Goal: Information Seeking & Learning: Learn about a topic

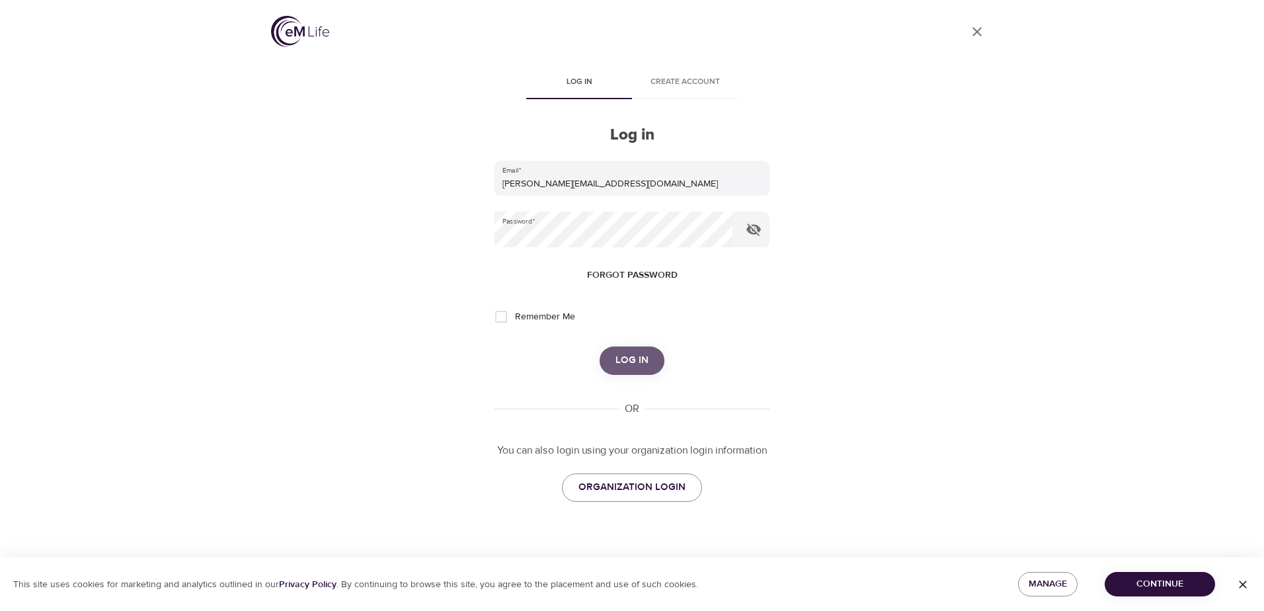
click at [628, 357] on span "Log in" at bounding box center [631, 360] width 33 height 17
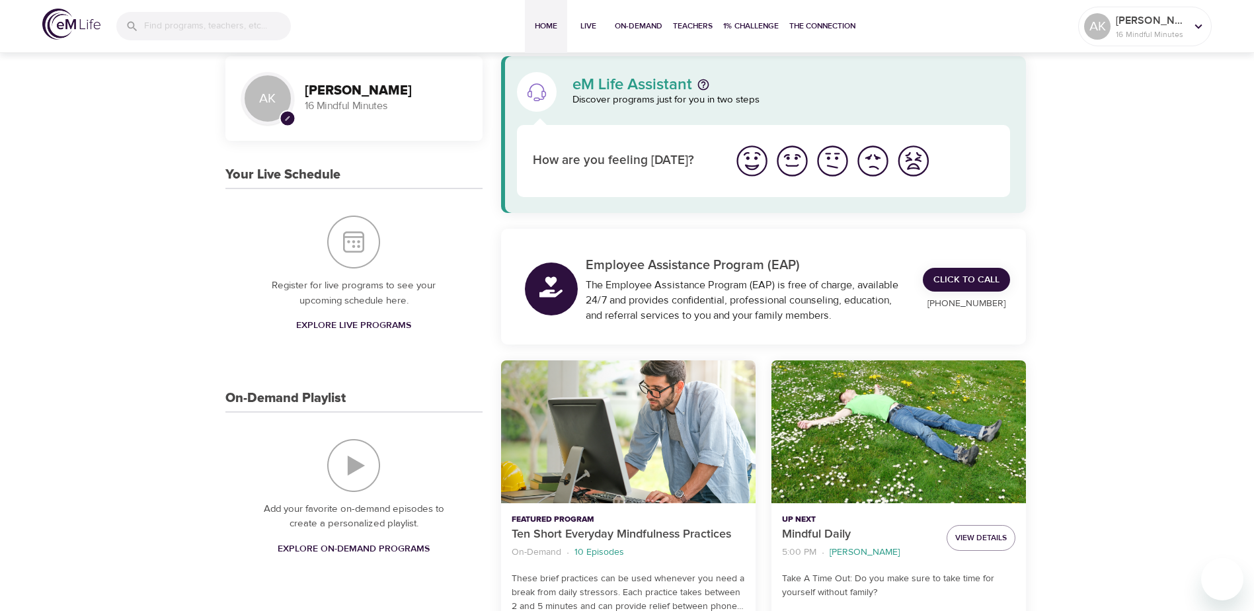
scroll to position [529, 0]
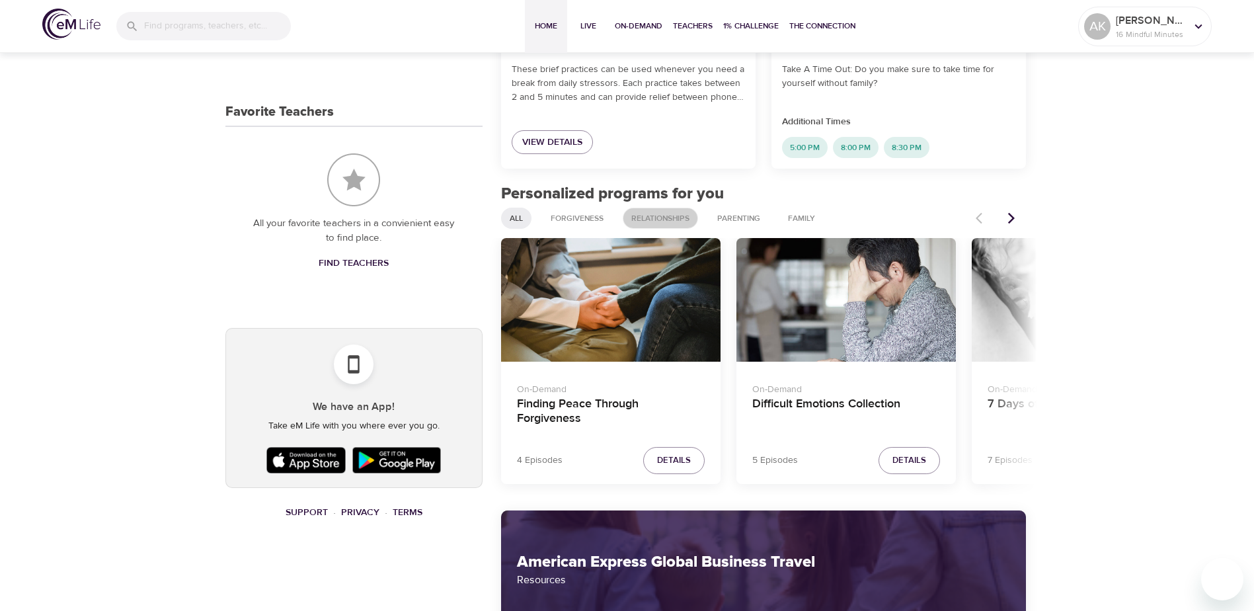
click at [651, 219] on span "Relationships" at bounding box center [660, 218] width 74 height 11
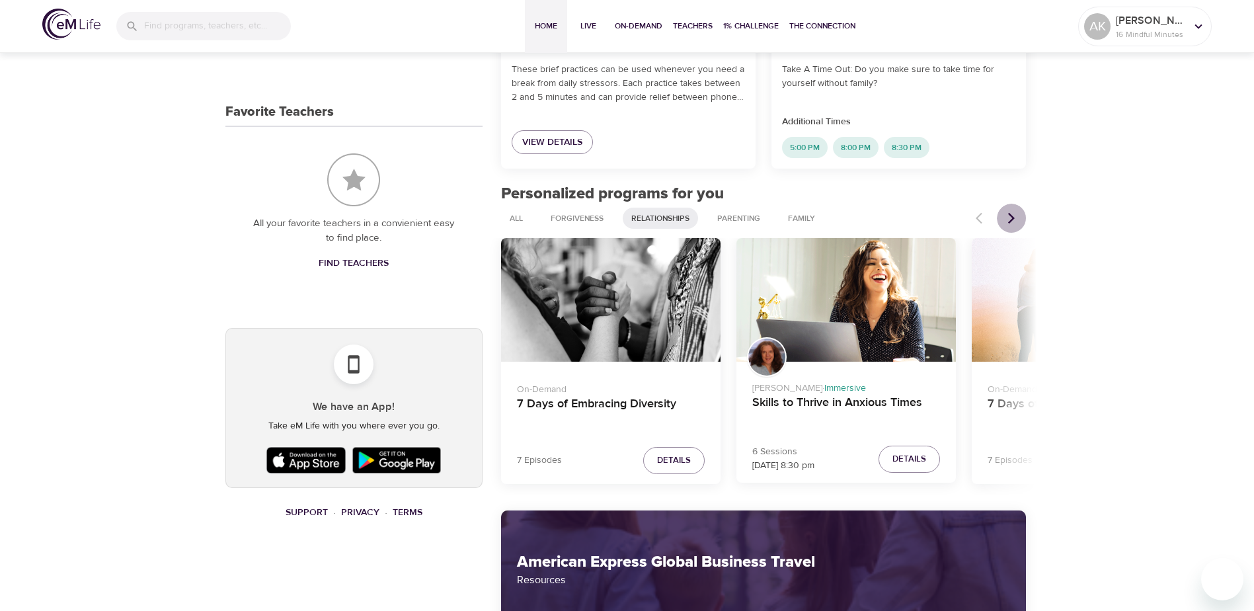
click at [1010, 221] on icon "Next items" at bounding box center [1011, 218] width 13 height 13
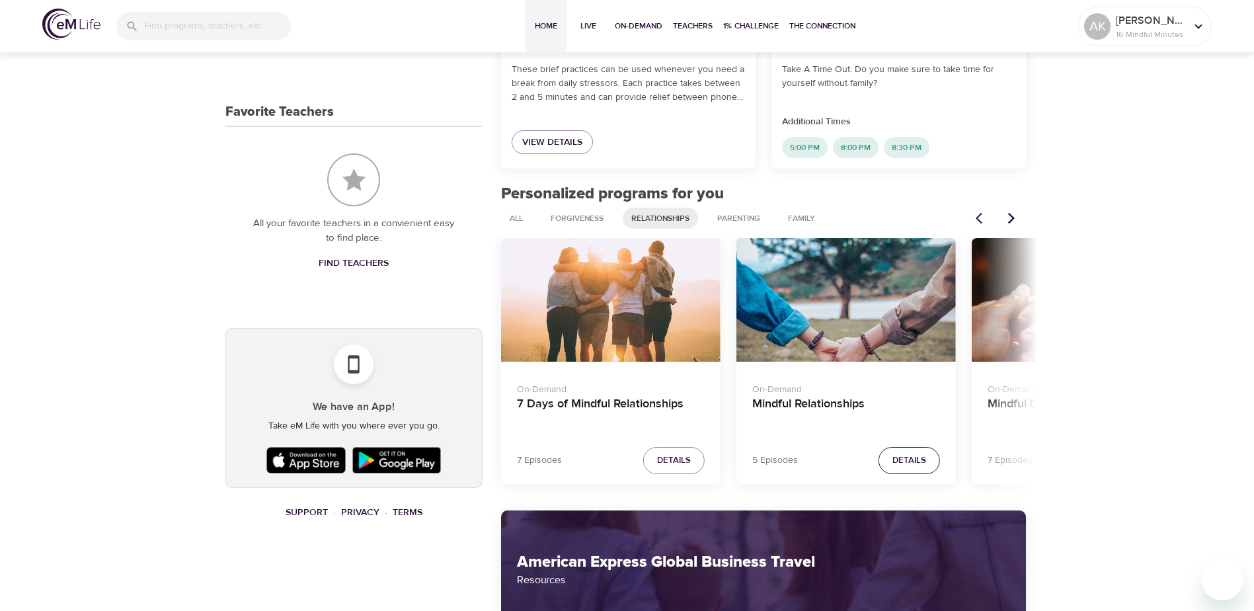
click at [904, 457] on span "Details" at bounding box center [909, 460] width 34 height 15
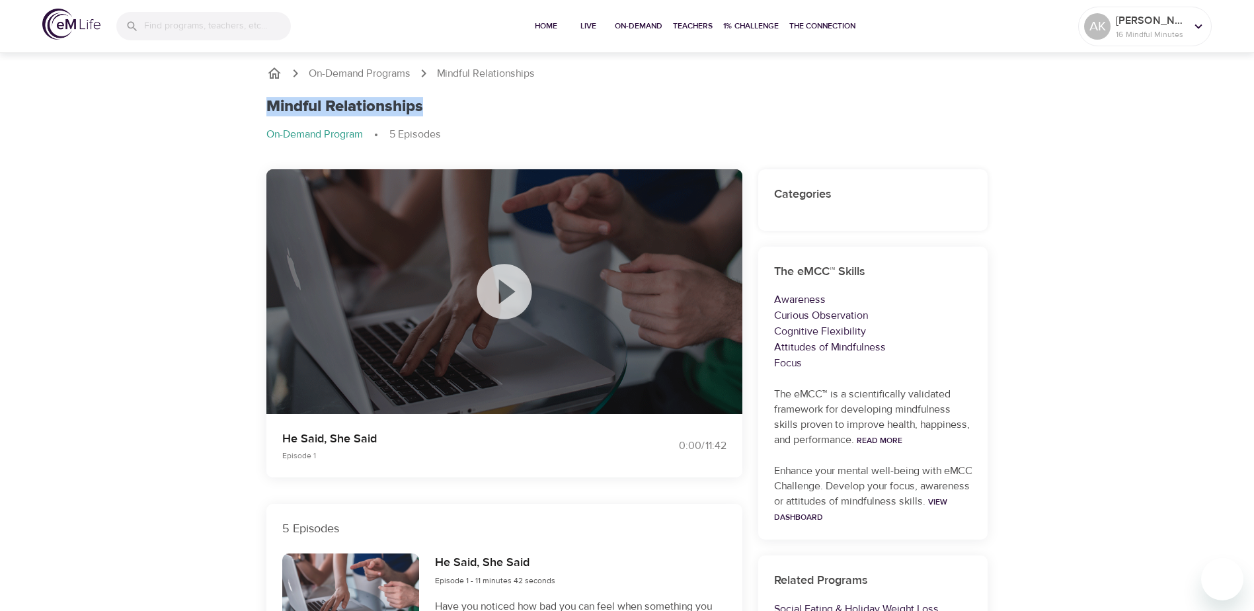
drag, startPoint x: 393, startPoint y: 106, endPoint x: 265, endPoint y: 110, distance: 128.3
click at [265, 110] on div "Mindful Relationships On-Demand Program 5 Episodes" at bounding box center [627, 125] width 738 height 72
copy h1 "Mindful Relationships"
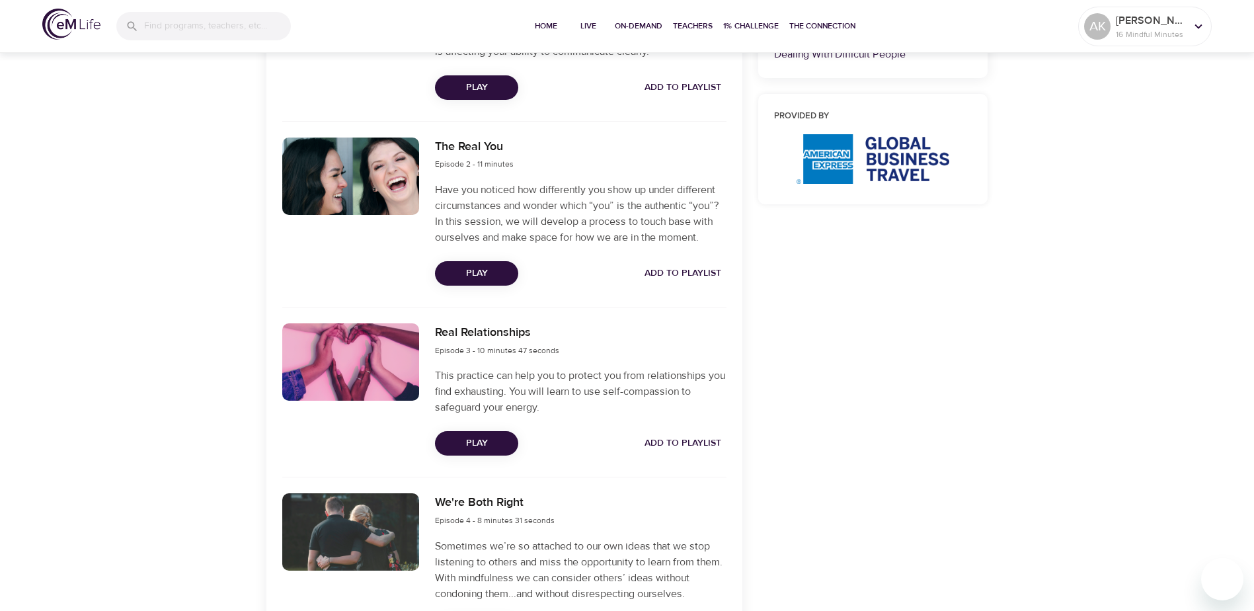
scroll to position [727, 0]
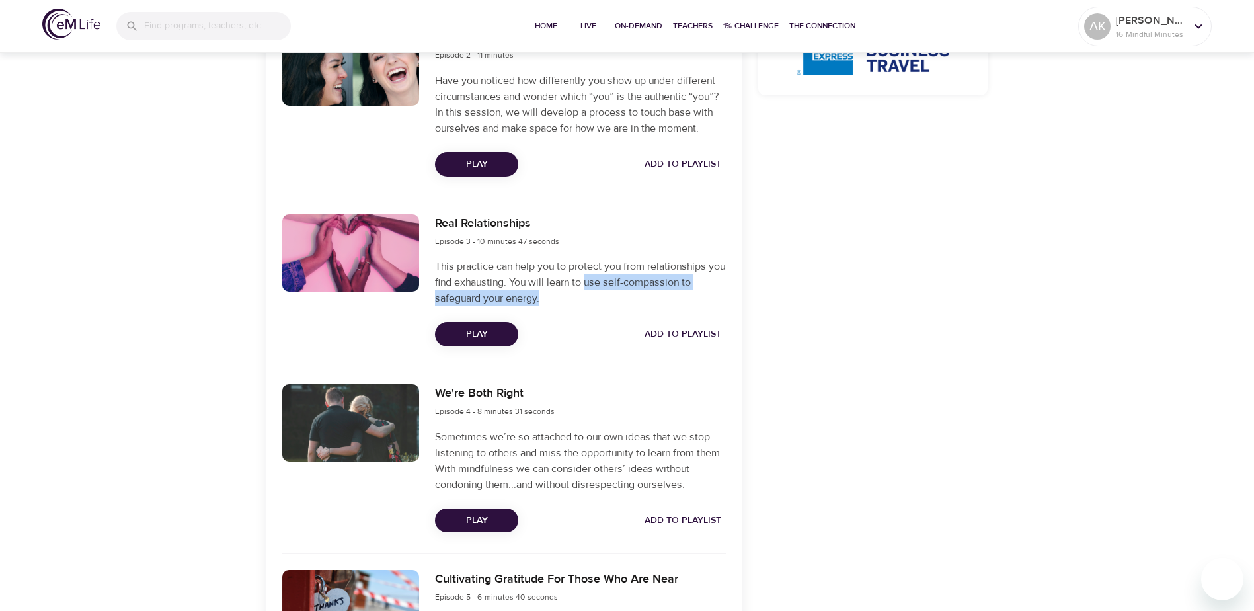
drag, startPoint x: 607, startPoint y: 283, endPoint x: 613, endPoint y: 296, distance: 13.9
click at [613, 296] on p "This practice can help you to protect you from relationships you find exhaustin…" at bounding box center [580, 282] width 291 height 48
copy p "use self-compassion to safeguard your energy."
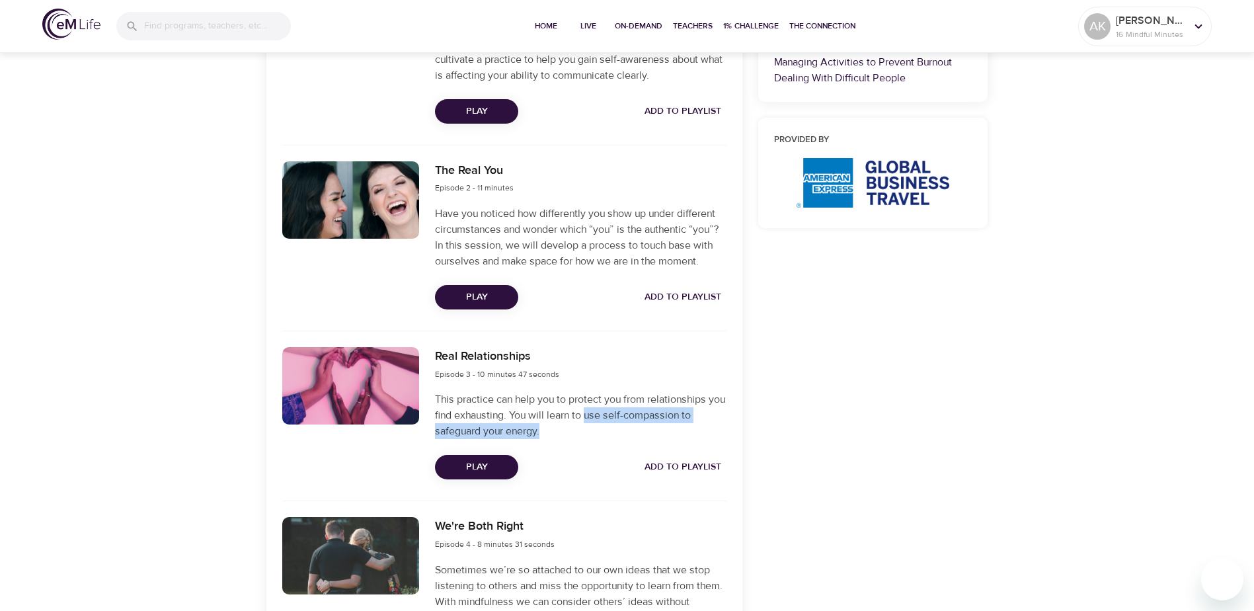
scroll to position [586, 0]
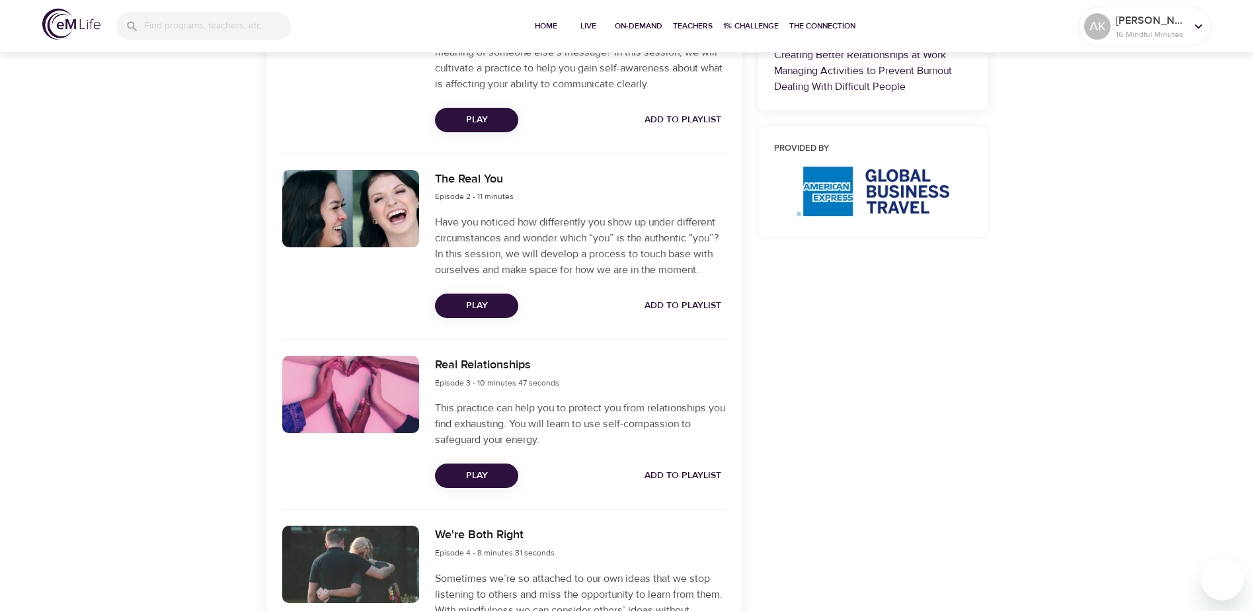
click at [610, 300] on div "Play Add to Playlist" at bounding box center [580, 306] width 291 height 24
drag, startPoint x: 502, startPoint y: 272, endPoint x: 701, endPoint y: 271, distance: 199.7
click at [701, 271] on p "Have you noticed how differently you show up under different circumstances and …" at bounding box center [580, 245] width 291 height 63
copy p "make space for how we are in the moment."
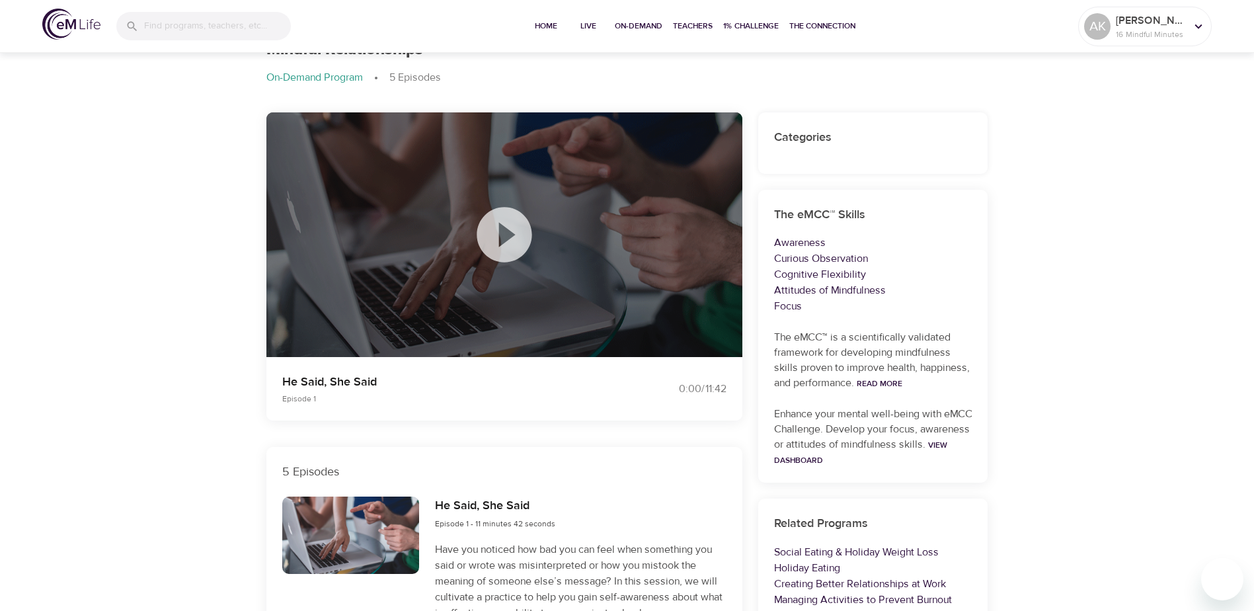
scroll to position [0, 0]
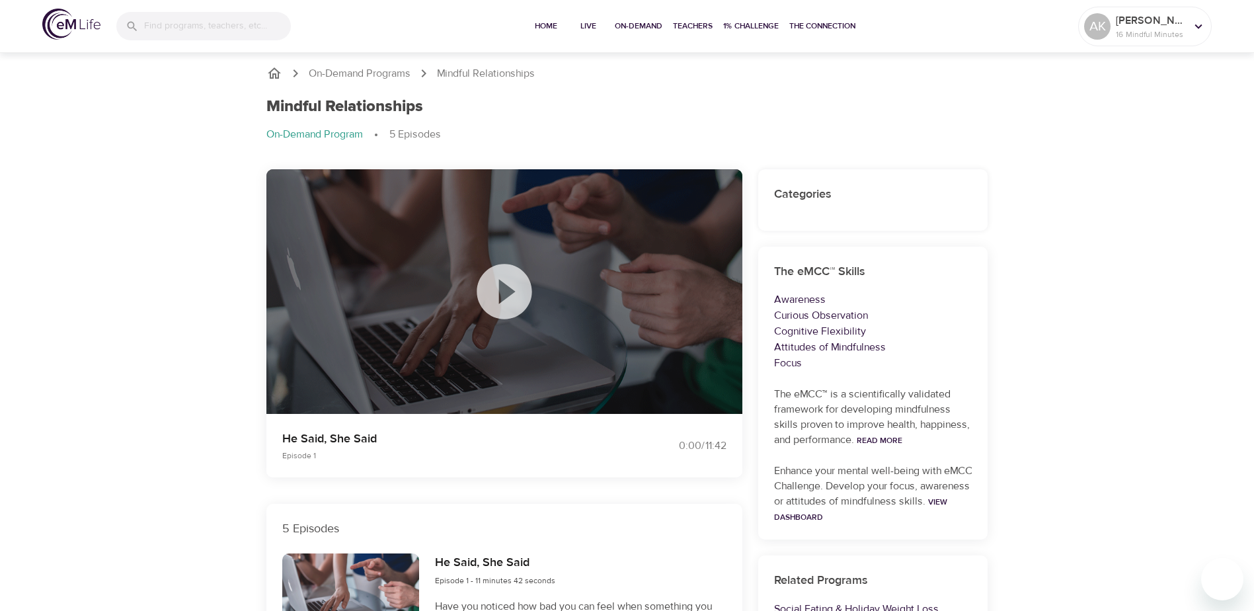
drag, startPoint x: 269, startPoint y: 67, endPoint x: 370, endPoint y: 84, distance: 101.8
click at [269, 67] on icon "breadcrumb" at bounding box center [274, 73] width 16 height 16
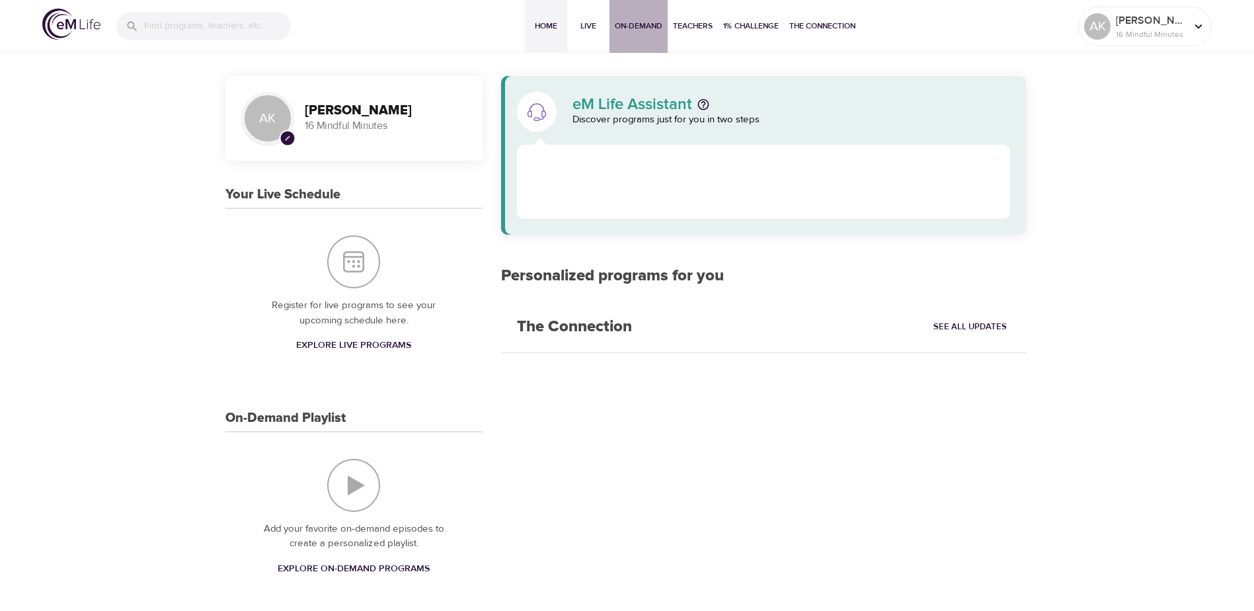
click at [635, 26] on span "On-Demand" at bounding box center [639, 26] width 48 height 14
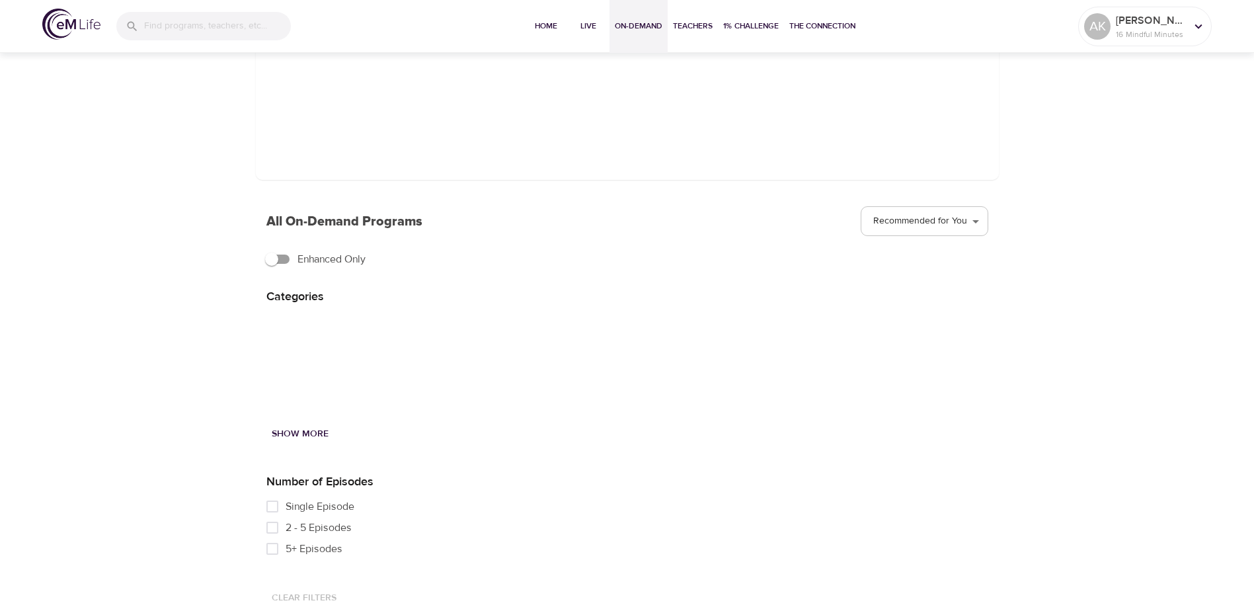
scroll to position [173, 0]
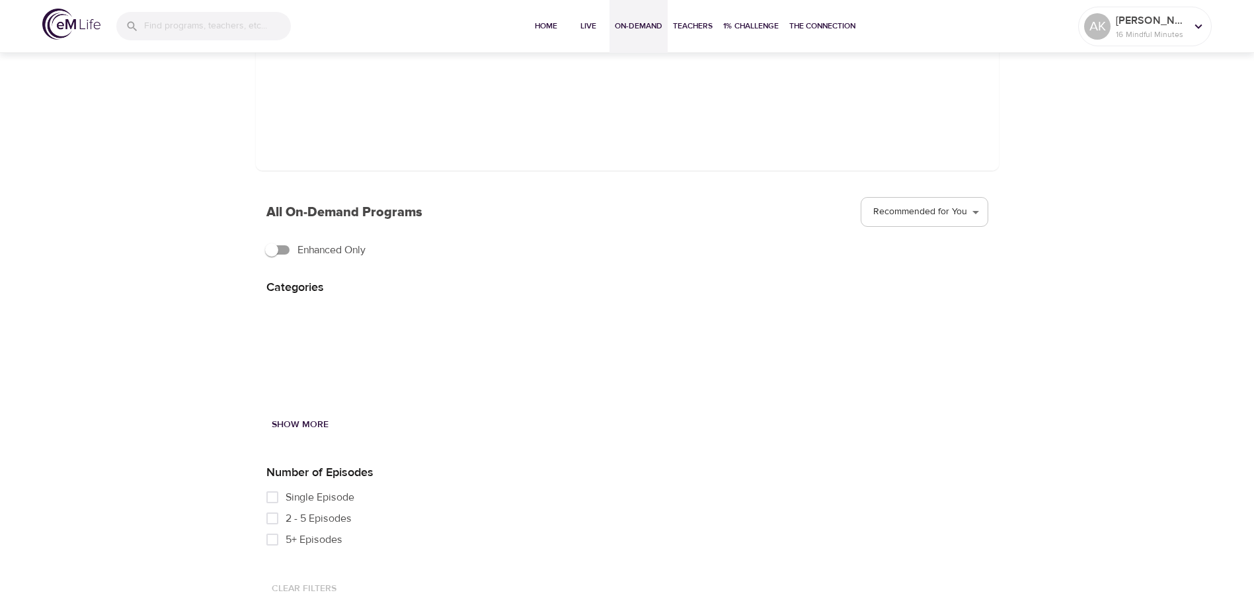
click at [272, 516] on input "2 - 5 Episodes" at bounding box center [272, 518] width 26 height 21
checkbox input "true"
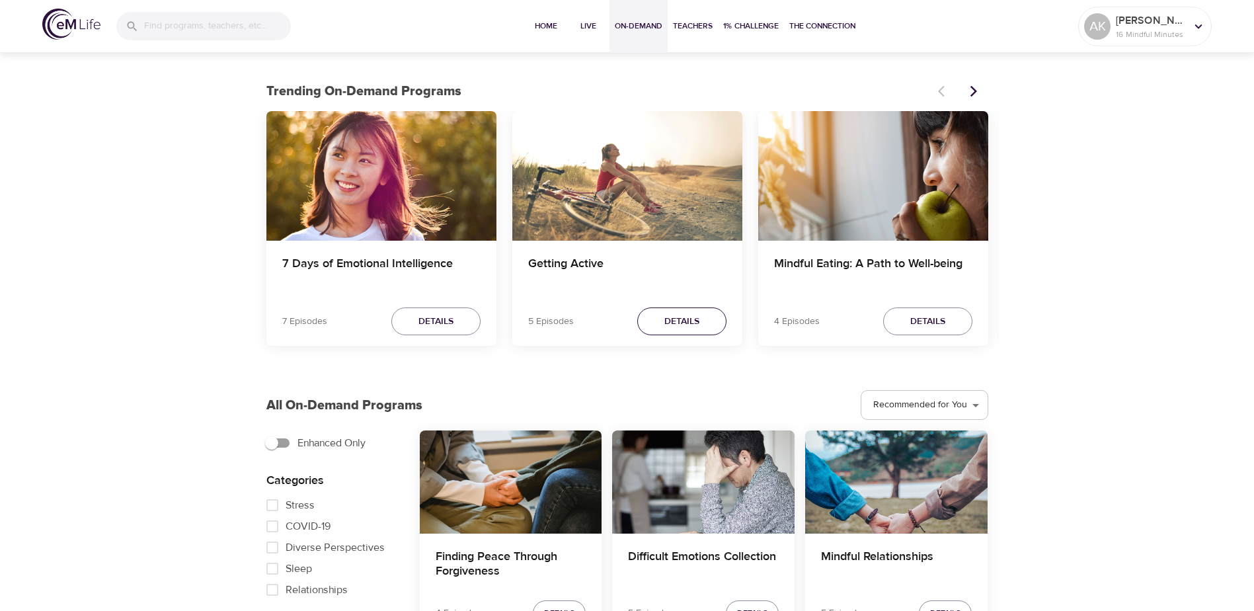
scroll to position [348, 0]
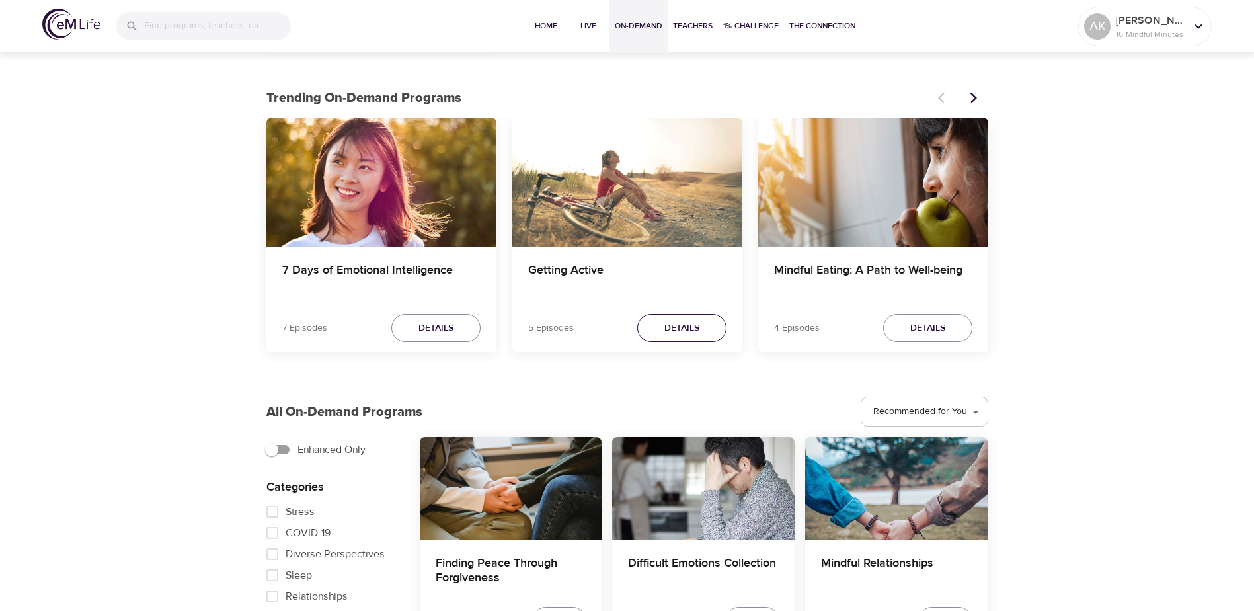
click at [682, 327] on span "Details" at bounding box center [681, 328] width 35 height 17
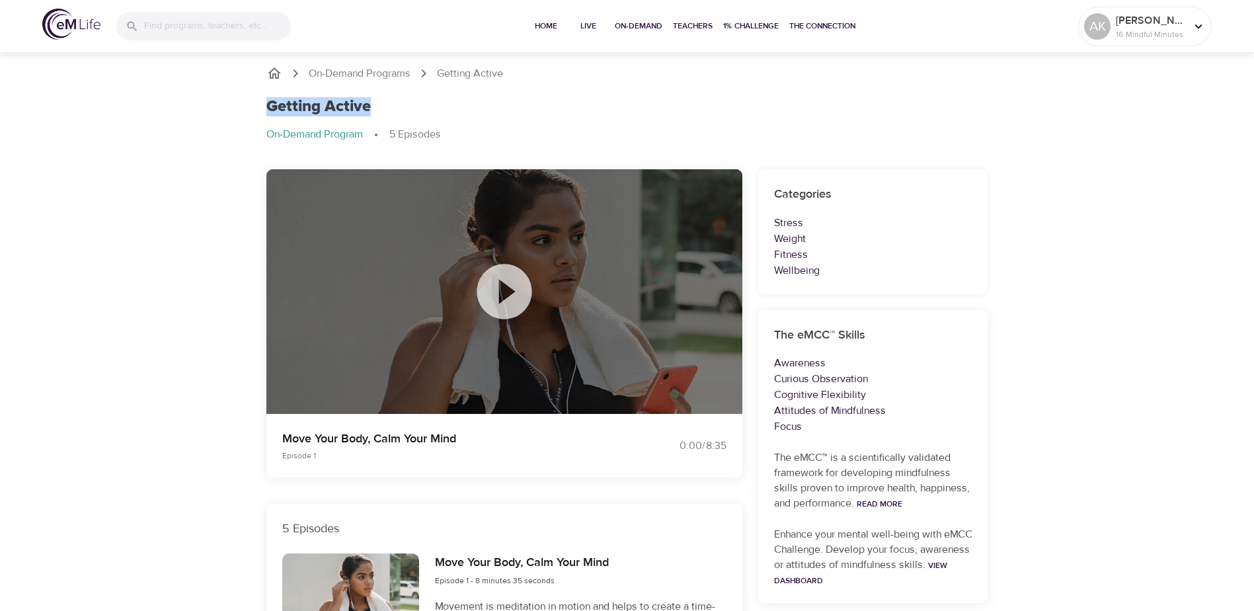
drag, startPoint x: 299, startPoint y: 106, endPoint x: 253, endPoint y: 99, distance: 46.8
click at [253, 99] on div "On-Demand Programs Getting Active Getting Active On-Demand Program 5 Episodes" at bounding box center [628, 110] width 754 height 120
copy h1 "Getting Active"
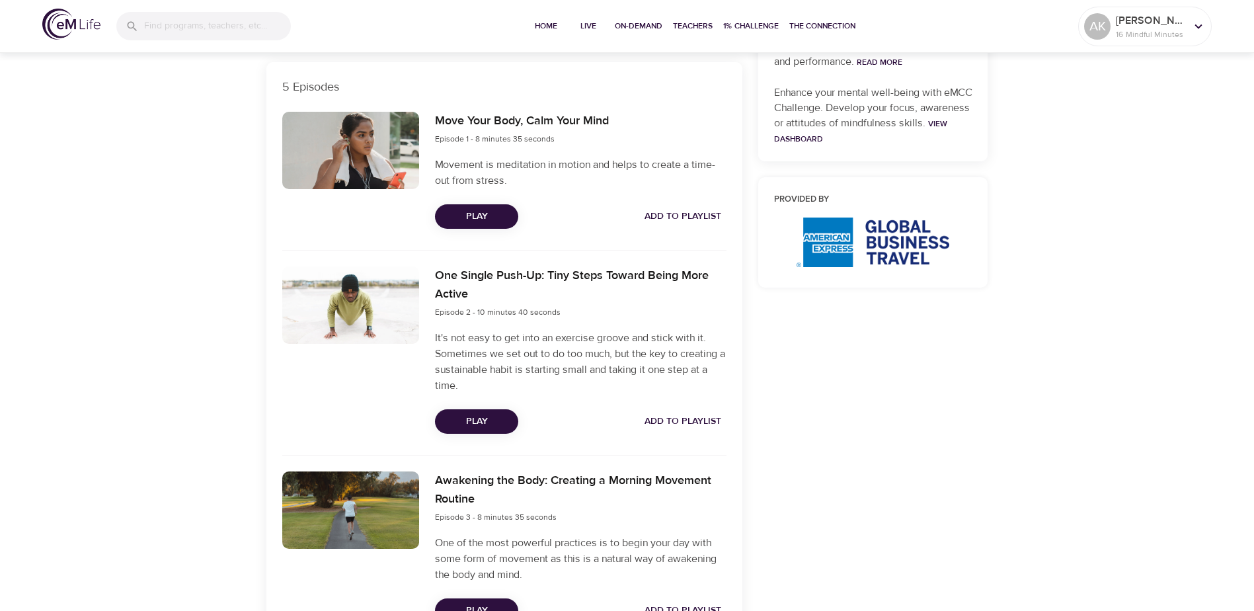
scroll to position [463, 0]
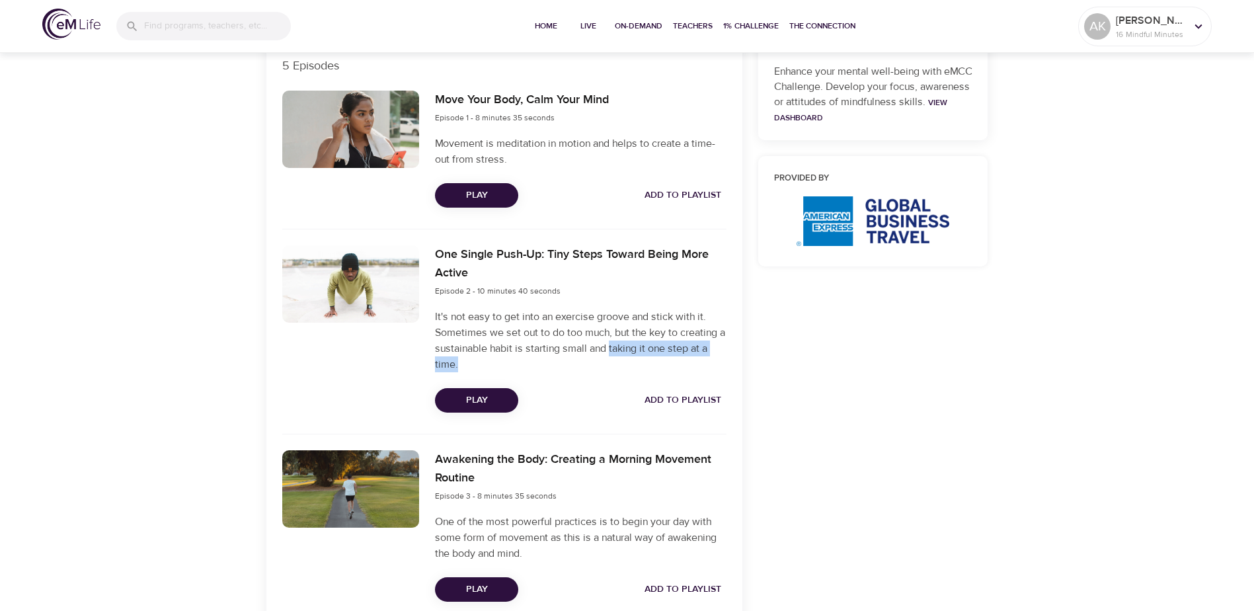
drag, startPoint x: 618, startPoint y: 348, endPoint x: 634, endPoint y: 360, distance: 20.2
click at [634, 360] on p "It's not easy to get into an exercise groove and stick with it. Sometimes we se…" at bounding box center [580, 340] width 291 height 63
copy p "taking it one step at a time."
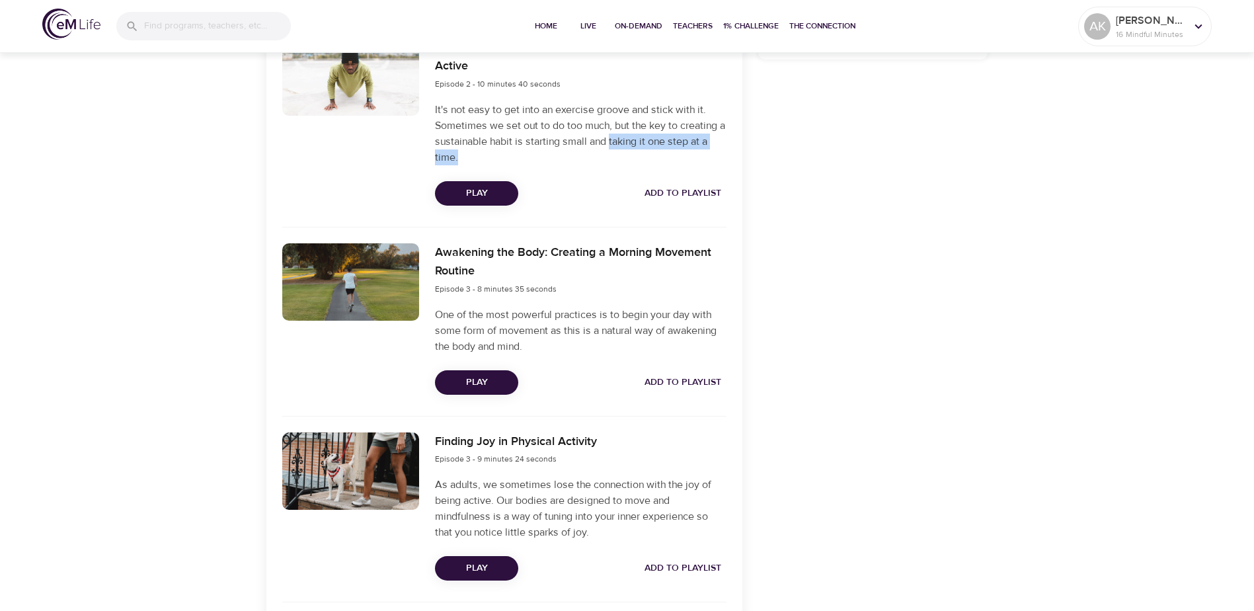
scroll to position [727, 0]
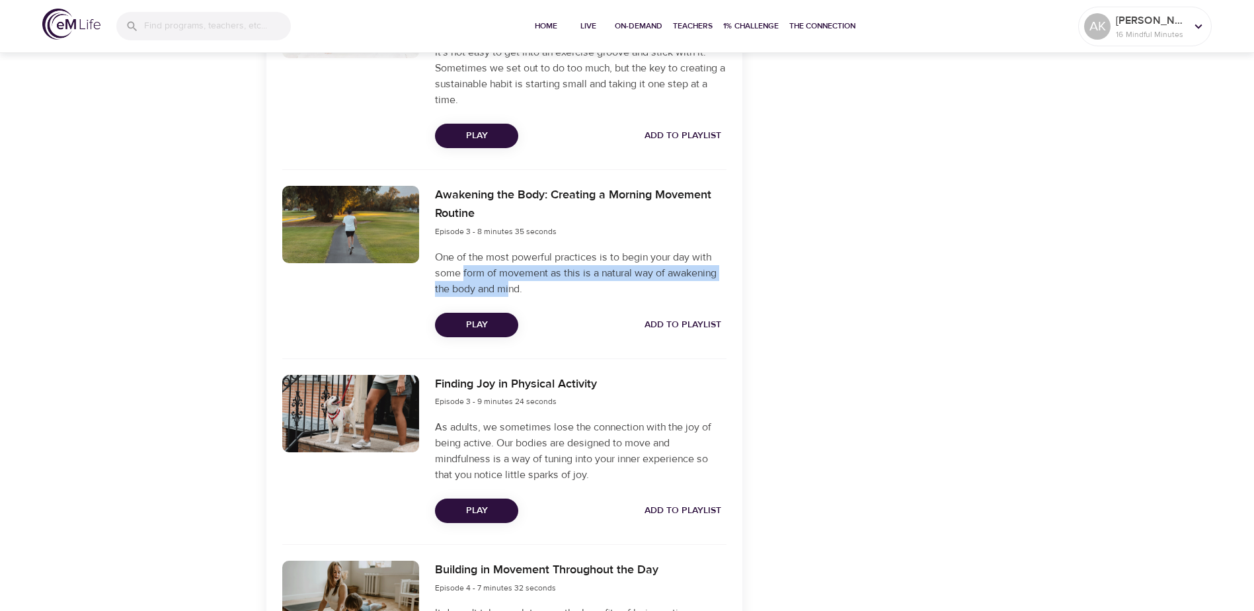
drag, startPoint x: 463, startPoint y: 274, endPoint x: 510, endPoint y: 287, distance: 48.1
click at [510, 287] on p "One of the most powerful practices is to begin your day with some form of movem…" at bounding box center [580, 273] width 291 height 48
drag, startPoint x: 510, startPoint y: 287, endPoint x: 448, endPoint y: 281, distance: 62.4
click at [488, 282] on p "One of the most powerful practices is to begin your day with some form of movem…" at bounding box center [580, 273] width 291 height 48
drag, startPoint x: 476, startPoint y: 278, endPoint x: 522, endPoint y: 290, distance: 47.3
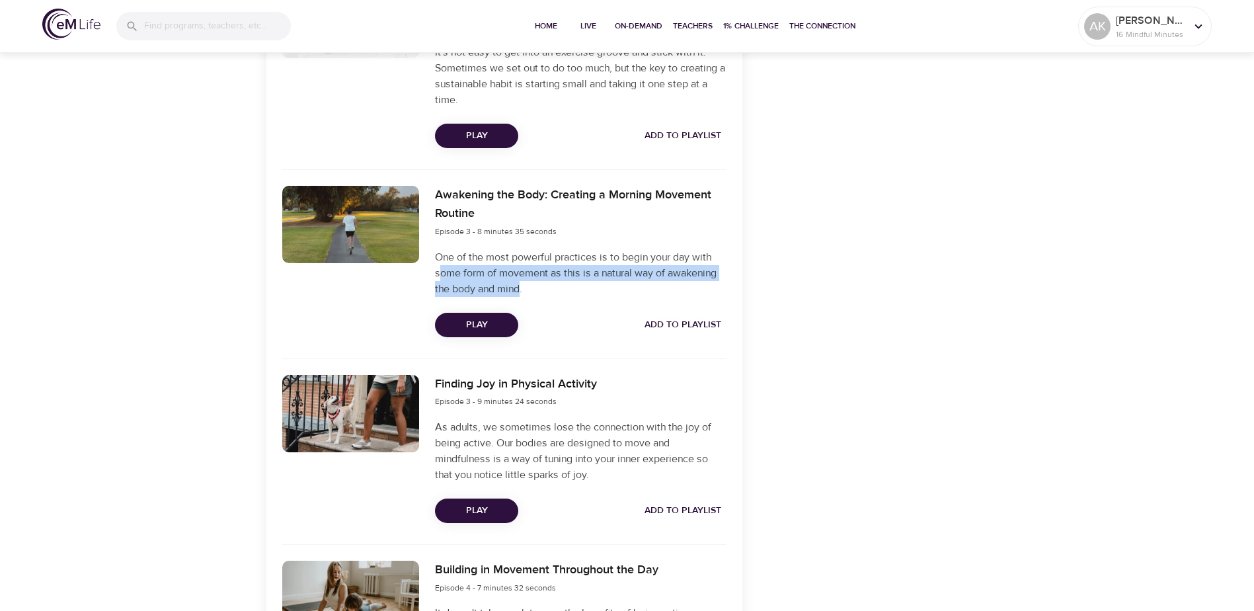
click at [522, 290] on p "One of the most powerful practices is to begin your day with some form of movem…" at bounding box center [580, 273] width 291 height 48
drag, startPoint x: 522, startPoint y: 291, endPoint x: 443, endPoint y: 278, distance: 79.7
click at [448, 280] on p "One of the most powerful practices is to begin your day with some form of movem…" at bounding box center [580, 273] width 291 height 48
click at [432, 273] on div "Awakening the Body: Creating a Morning Movement Routine Episode 3 - 8 minutes 3…" at bounding box center [580, 261] width 307 height 167
drag, startPoint x: 434, startPoint y: 274, endPoint x: 520, endPoint y: 296, distance: 89.5
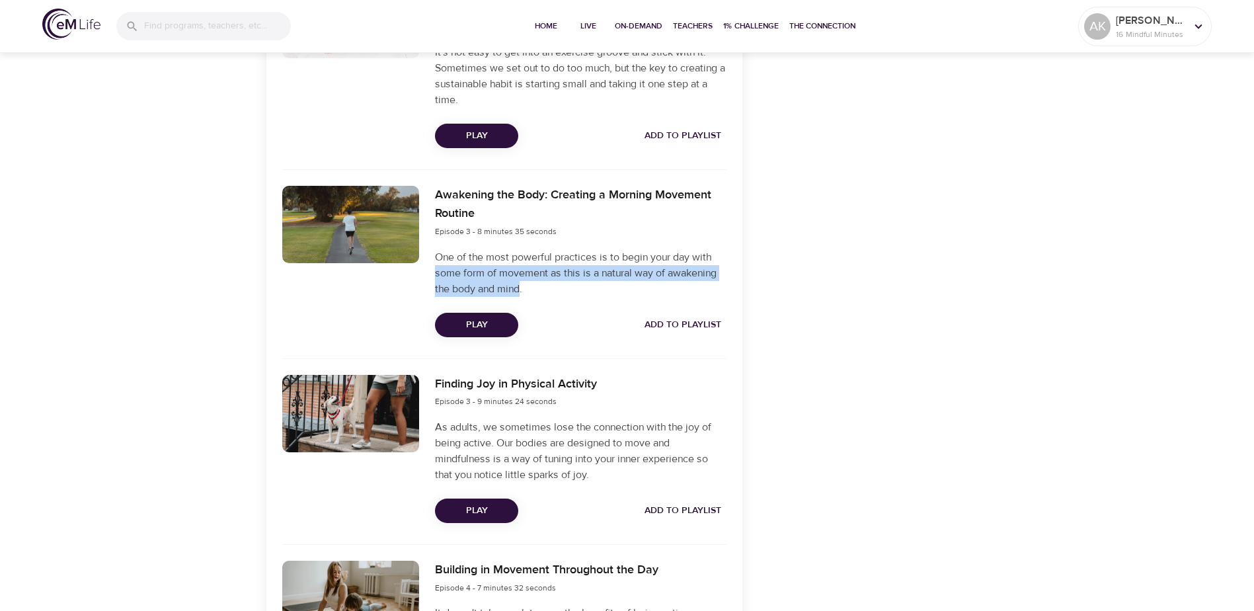
click at [520, 296] on div "Awakening the Body: Creating a Morning Movement Routine Episode 3 - 8 minutes 3…" at bounding box center [580, 261] width 307 height 167
copy p "some form of movement as this is a natural way of awakening the body and mind"
